Goal: Consume media (video, audio): Consume media (video, audio)

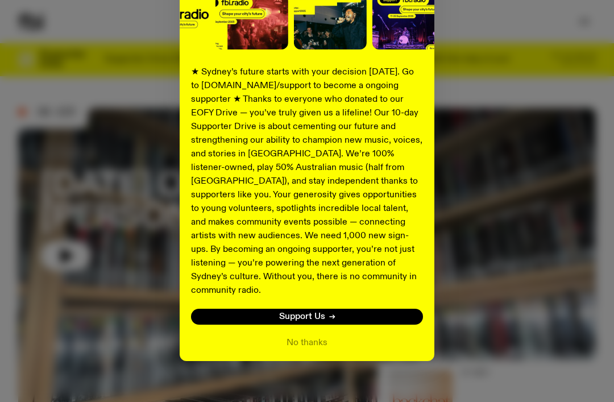
scroll to position [160, 0]
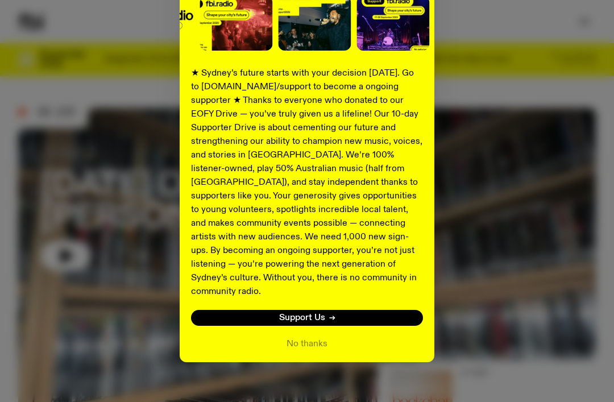
click at [321, 337] on button "No thanks" at bounding box center [306, 344] width 41 height 14
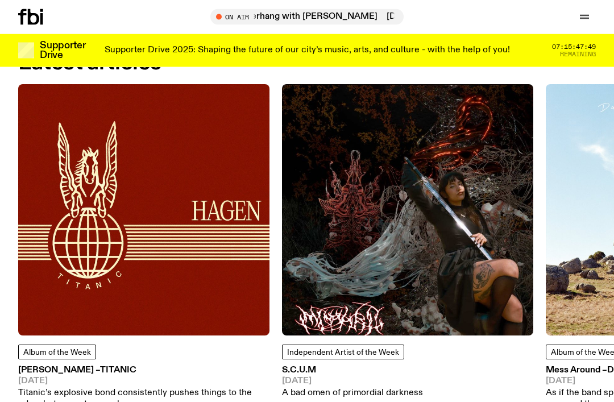
scroll to position [1158, 0]
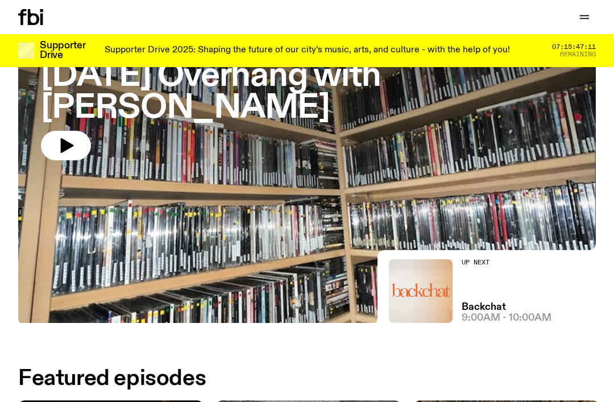
scroll to position [106, 0]
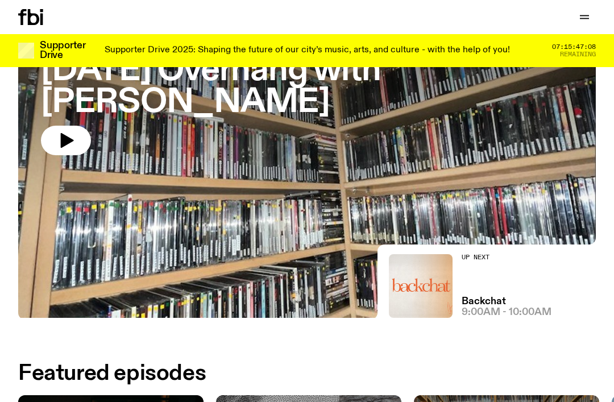
click at [76, 142] on button "button" at bounding box center [66, 141] width 50 height 30
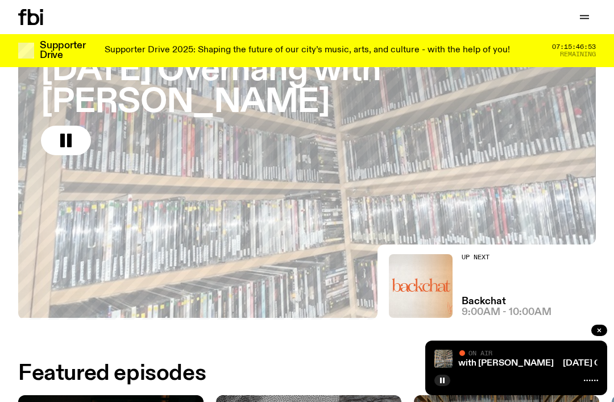
click at [559, 386] on div at bounding box center [516, 379] width 164 height 14
click at [504, 368] on link "[DATE] Overhang with [PERSON_NAME]" at bounding box center [444, 363] width 168 height 9
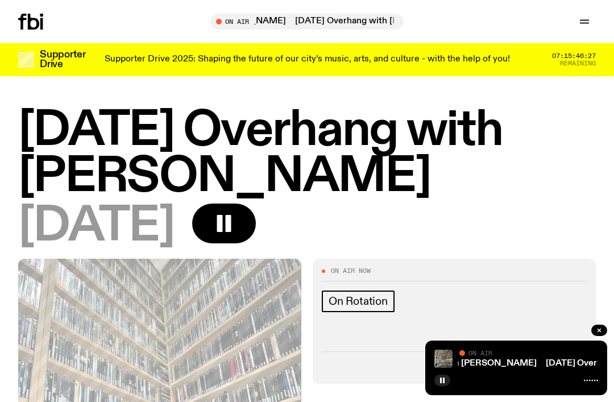
click at [564, 237] on div "[DATE]" at bounding box center [306, 226] width 577 height 46
click at [531, 367] on link "[DATE] Overhang with [PERSON_NAME]" at bounding box center [597, 363] width 168 height 9
click at [593, 382] on icon at bounding box center [591, 380] width 14 height 9
click at [590, 378] on icon at bounding box center [591, 380] width 14 height 9
click at [591, 377] on icon at bounding box center [591, 380] width 14 height 9
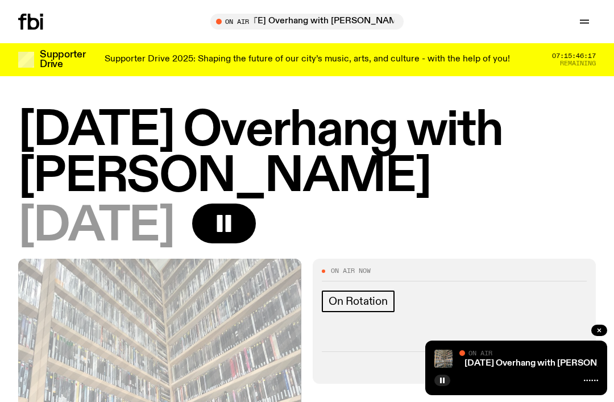
click at [587, 376] on icon at bounding box center [591, 380] width 14 height 9
